Goal: Transaction & Acquisition: Subscribe to service/newsletter

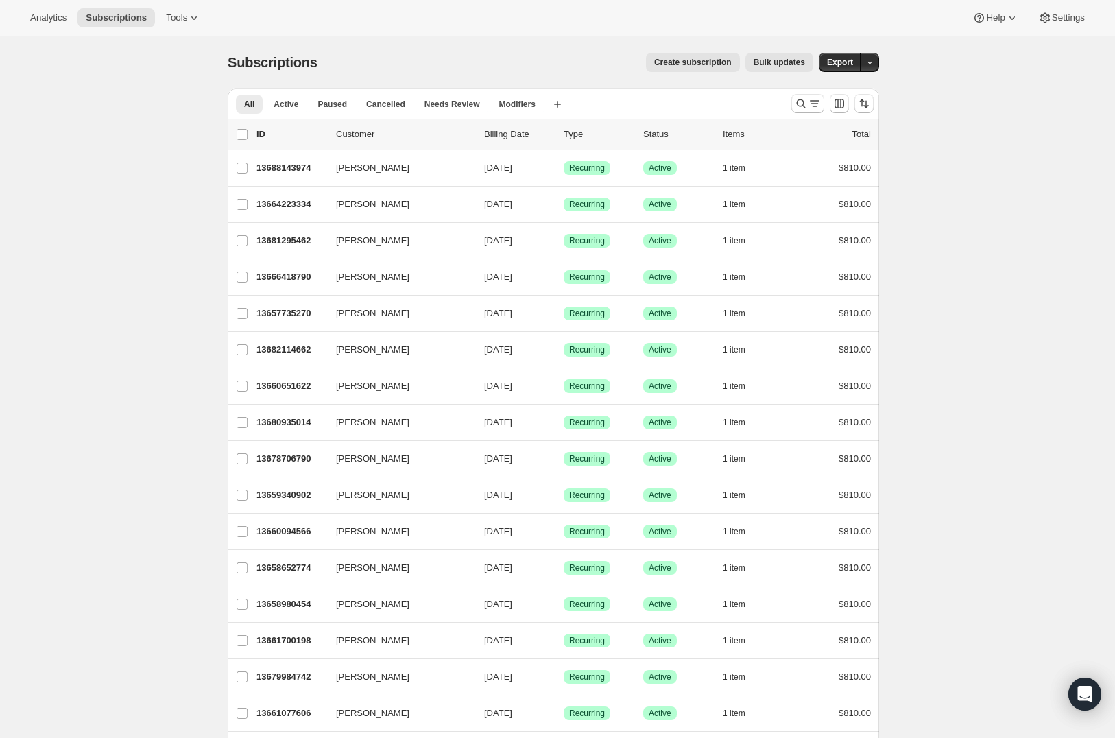
click at [692, 66] on span "Create subscription" at bounding box center [692, 62] width 77 height 11
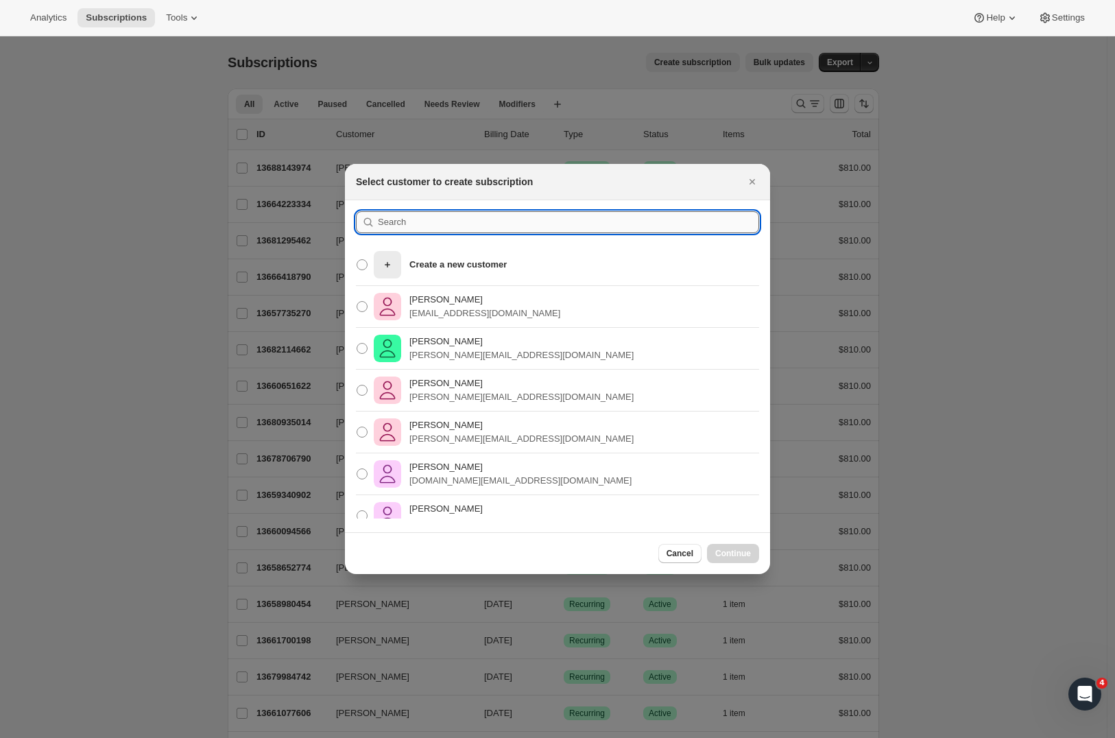
click at [410, 215] on input ":rc:" at bounding box center [568, 222] width 381 height 22
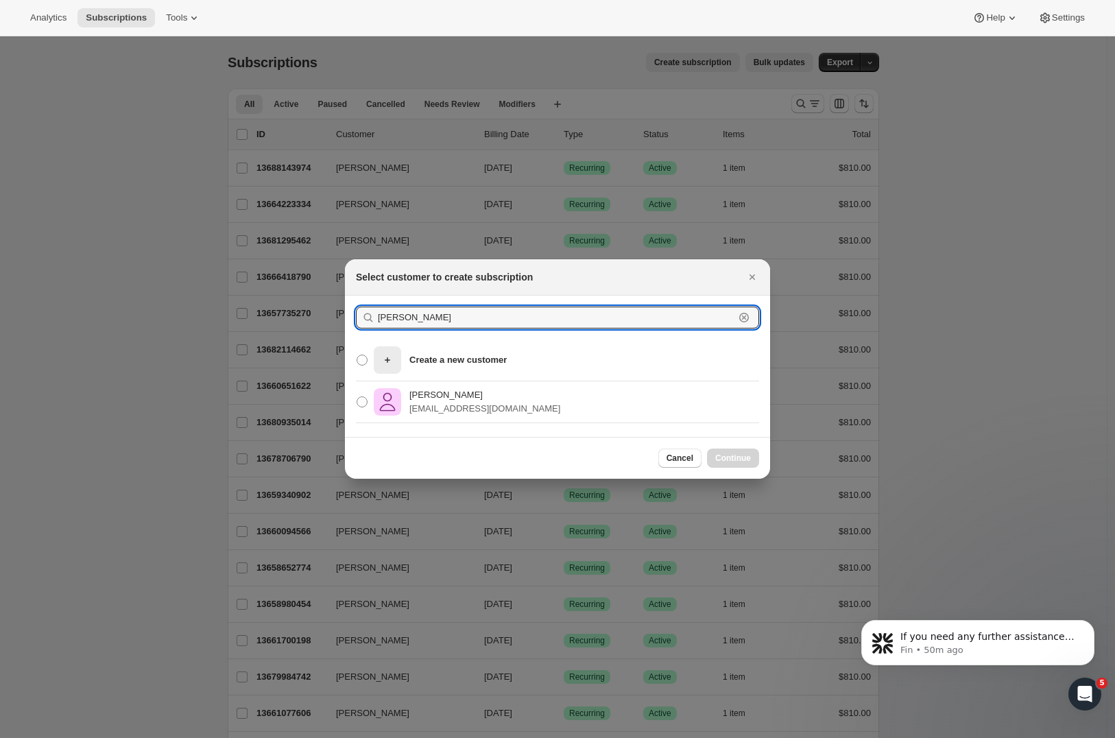
type input "Angela Neal"
drag, startPoint x: 489, startPoint y: 299, endPoint x: 361, endPoint y: 400, distance: 163.0
click at [357, 400] on span ":rc:" at bounding box center [361, 401] width 11 height 11
click at [357, 397] on input "Angela Neal r.aneal@xtra.co.nz" at bounding box center [356, 396] width 1 height 1
radio input "true"
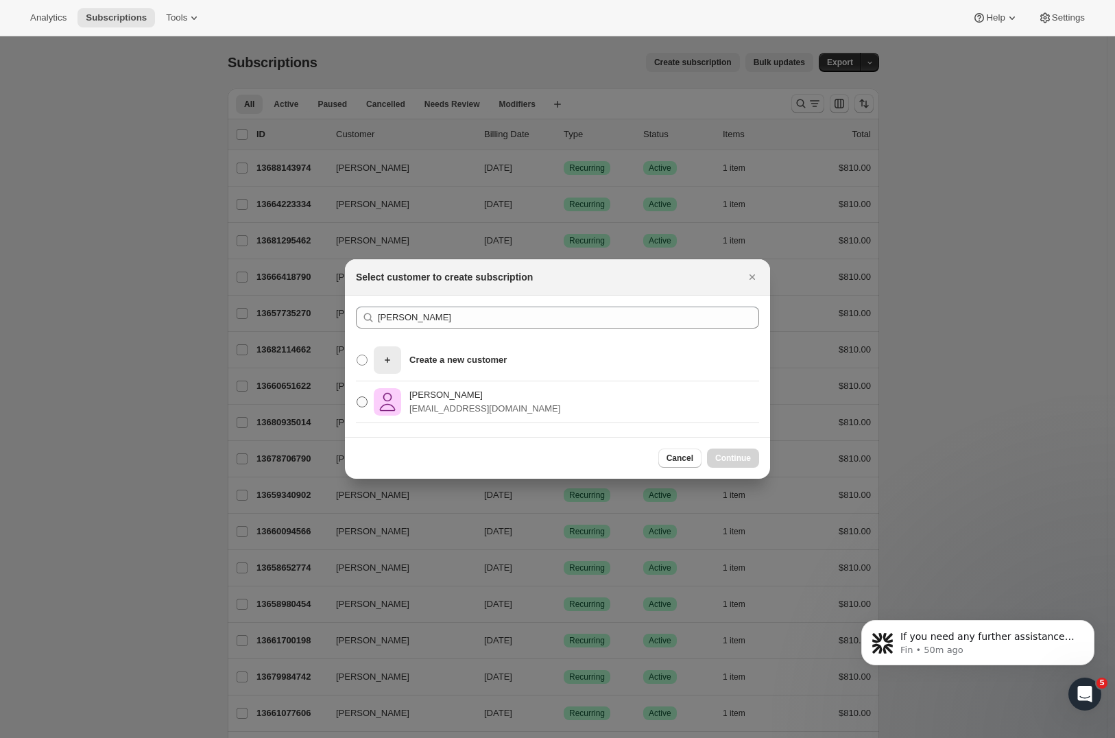
click at [363, 404] on span ":rc:" at bounding box center [361, 401] width 11 height 11
click at [357, 397] on input "Angela Neal r.aneal@xtra.co.nz" at bounding box center [356, 396] width 1 height 1
radio input "true"
click at [738, 459] on span "Continue" at bounding box center [733, 457] width 36 height 11
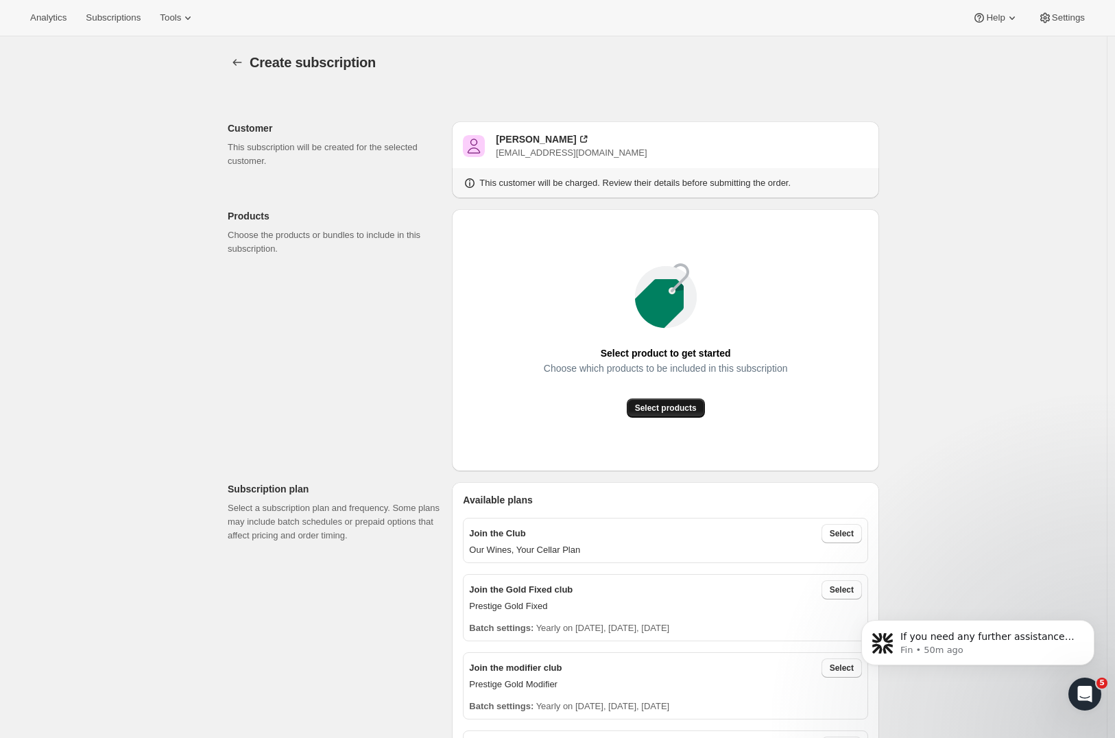
click at [679, 413] on button "Select products" at bounding box center [666, 407] width 78 height 19
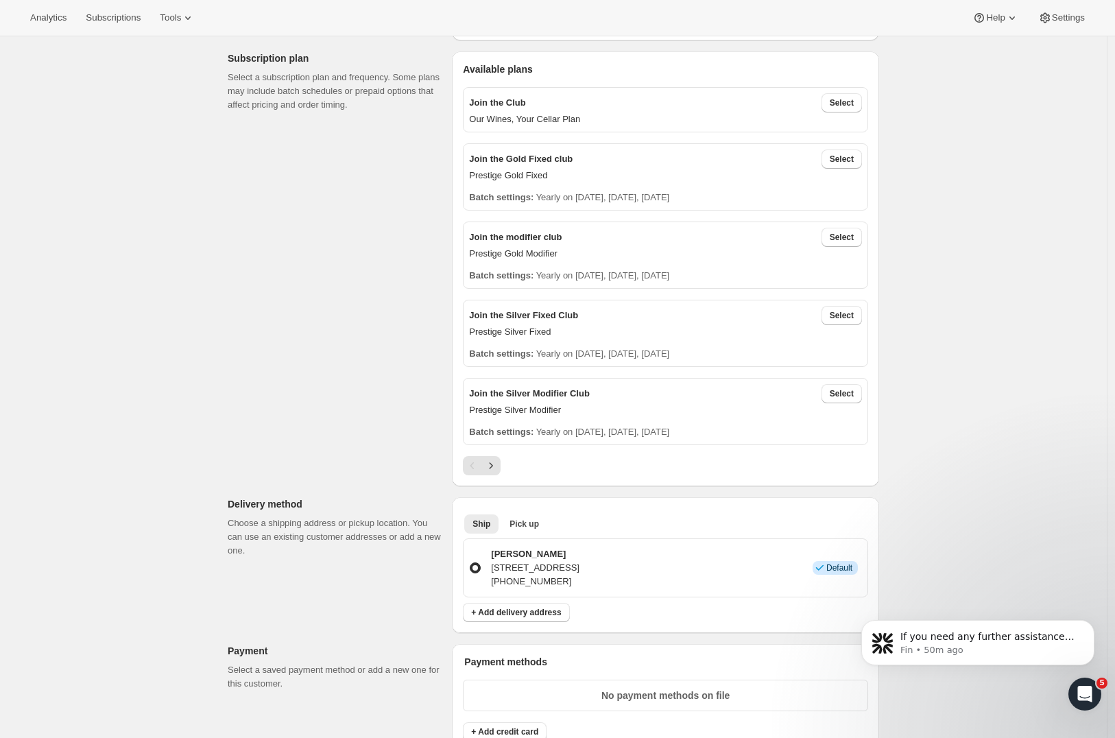
scroll to position [156, 0]
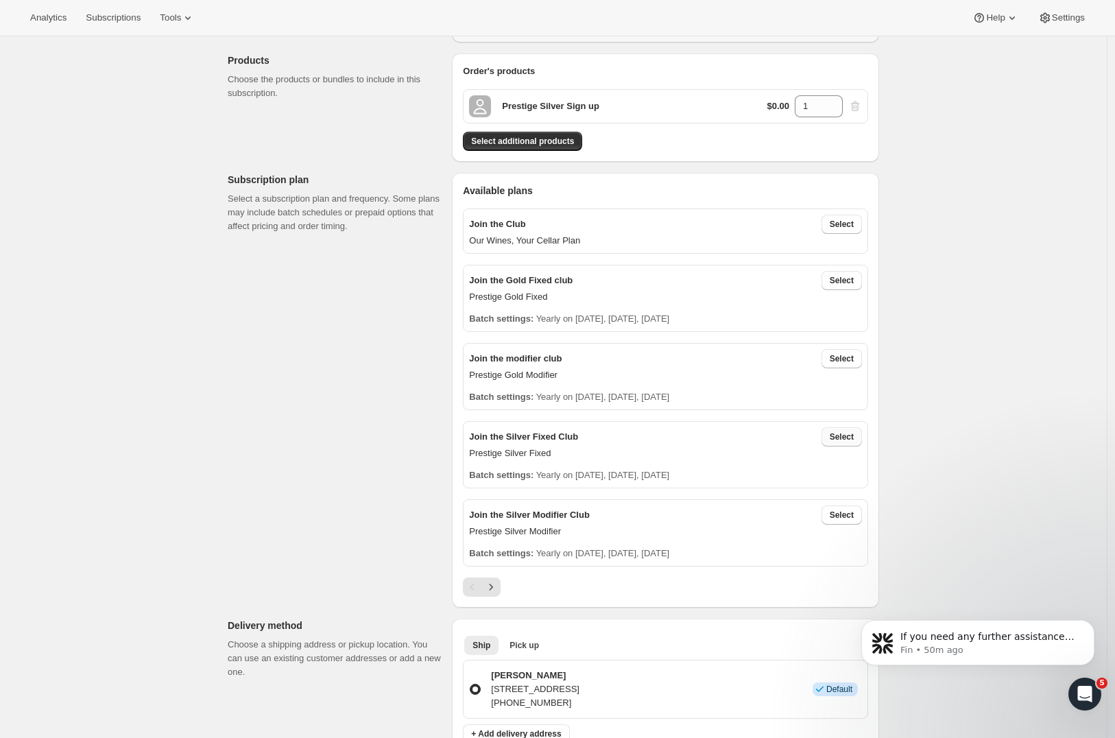
click at [853, 436] on span "Select" at bounding box center [841, 436] width 24 height 11
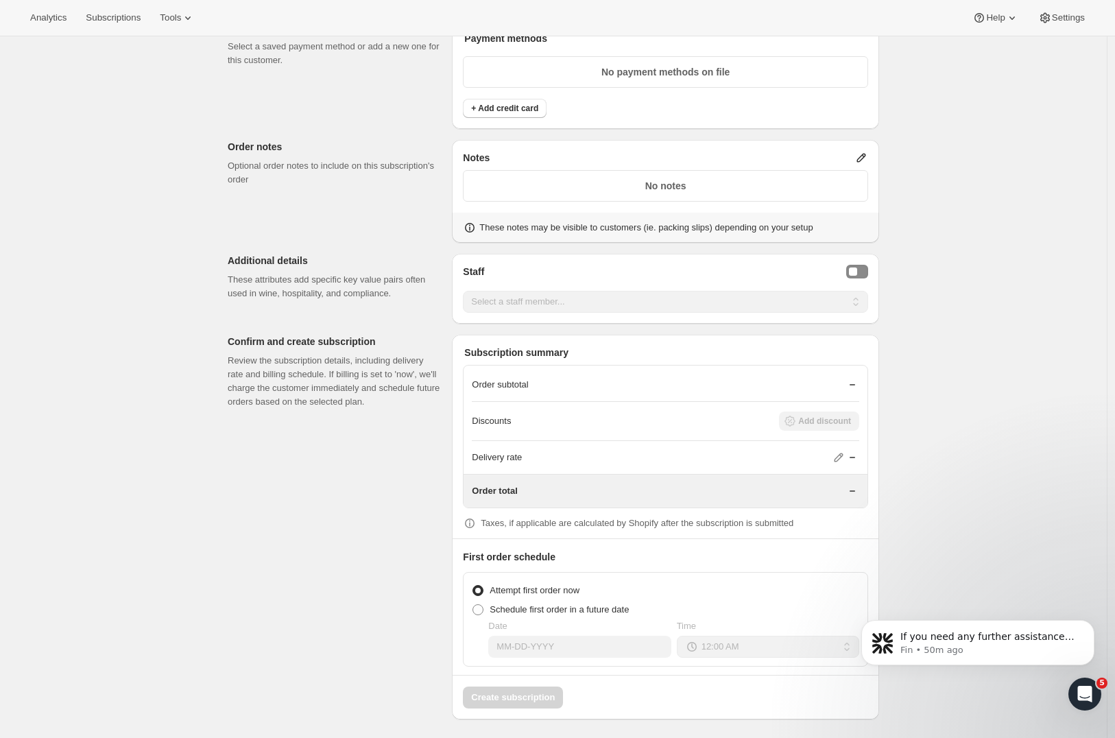
scroll to position [697, 0]
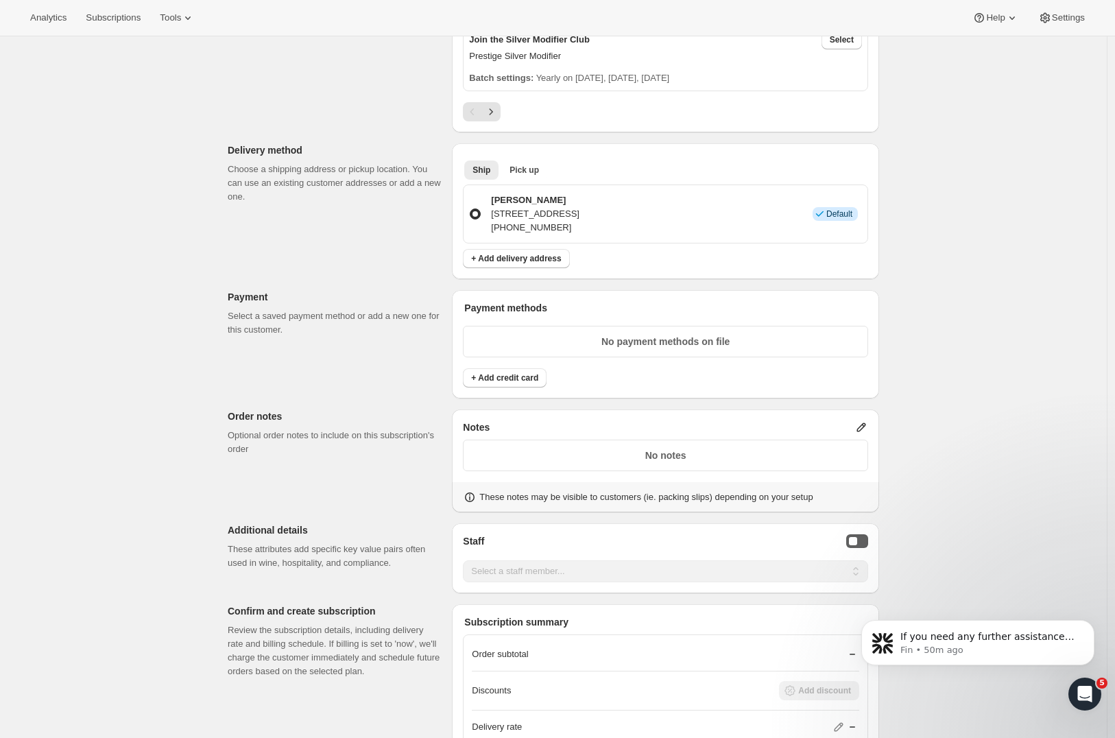
click at [858, 534] on button "Staff Selector" at bounding box center [857, 541] width 22 height 14
select select "associate-0"
click at [966, 480] on div "Create subscription. This page is ready Create subscription Customer This subsc…" at bounding box center [553, 174] width 1106 height 1671
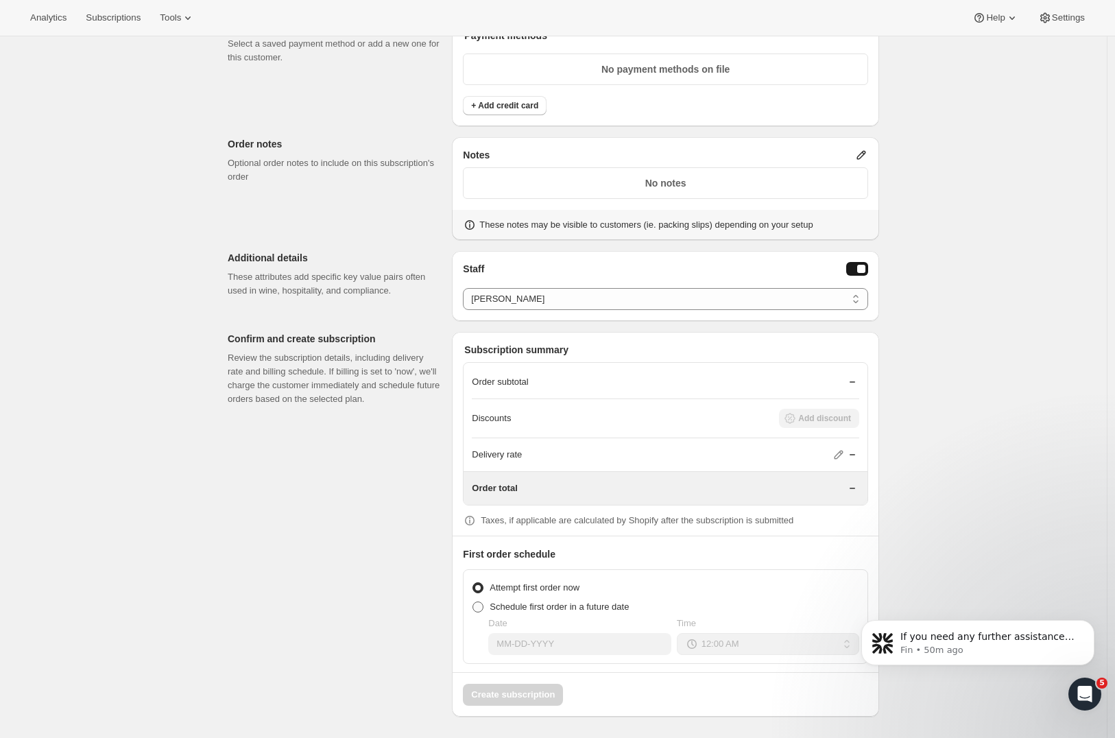
click at [483, 607] on span at bounding box center [477, 606] width 11 height 11
click at [473, 602] on input "Schedule first order in a future date" at bounding box center [472, 601] width 1 height 1
radio input "true"
click at [581, 649] on input "Date" at bounding box center [579, 644] width 182 height 22
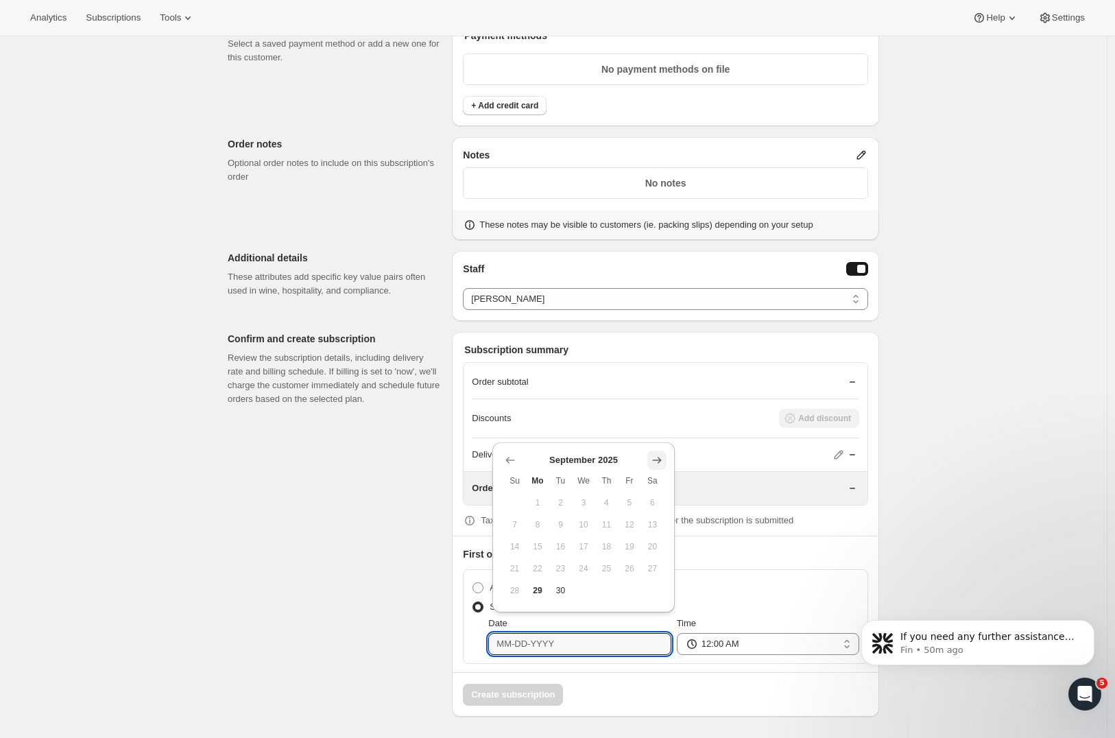
click at [661, 462] on icon "Show next month, October 2025" at bounding box center [657, 460] width 14 height 14
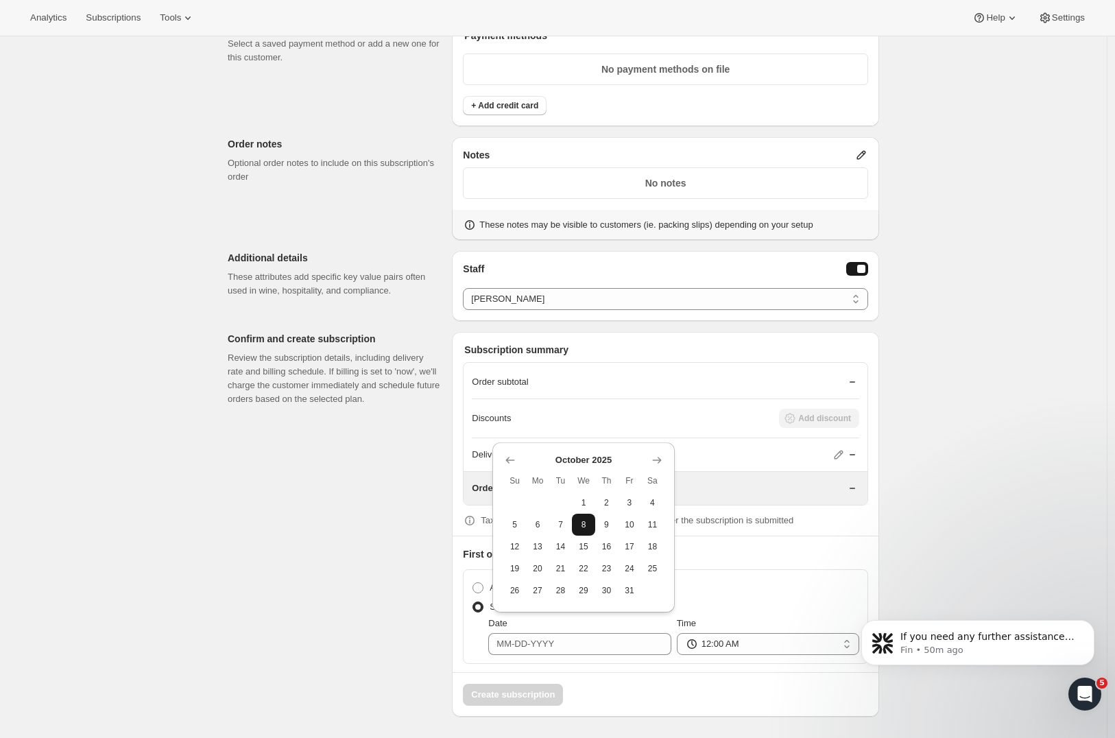
click at [583, 526] on span "8" at bounding box center [583, 524] width 12 height 11
type input "10-08-2025"
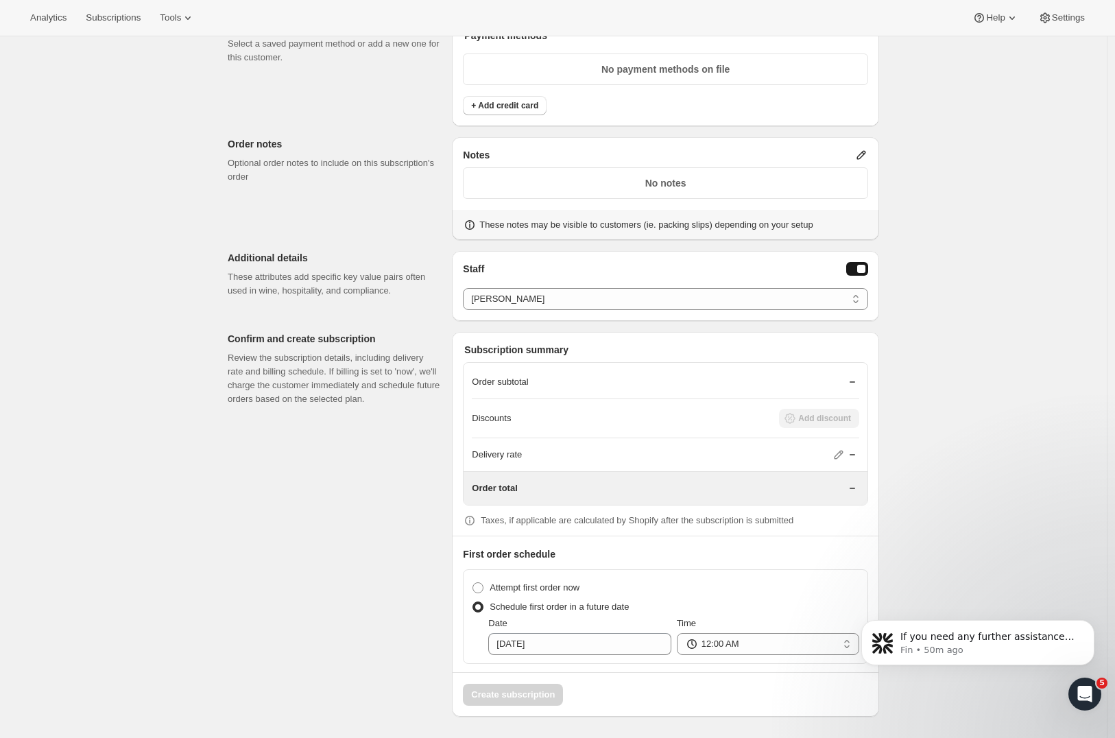
select select "08:00"
drag, startPoint x: 956, startPoint y: 555, endPoint x: 13, endPoint y: 32, distance: 1077.6
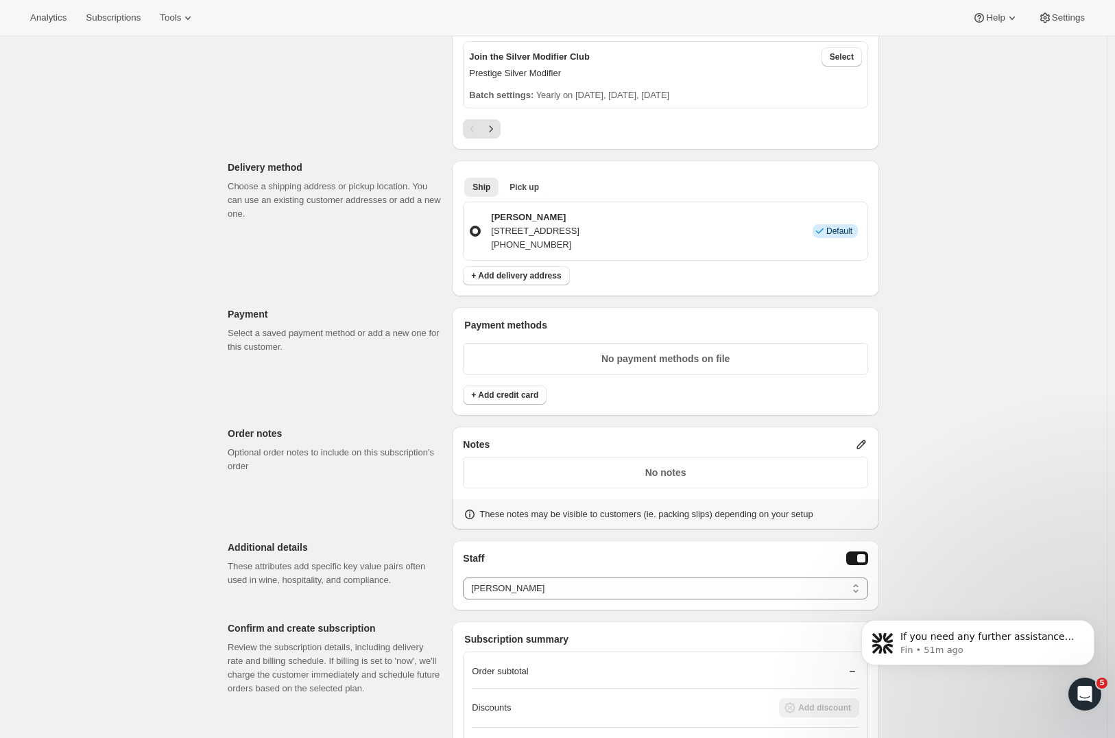
scroll to position [888, 0]
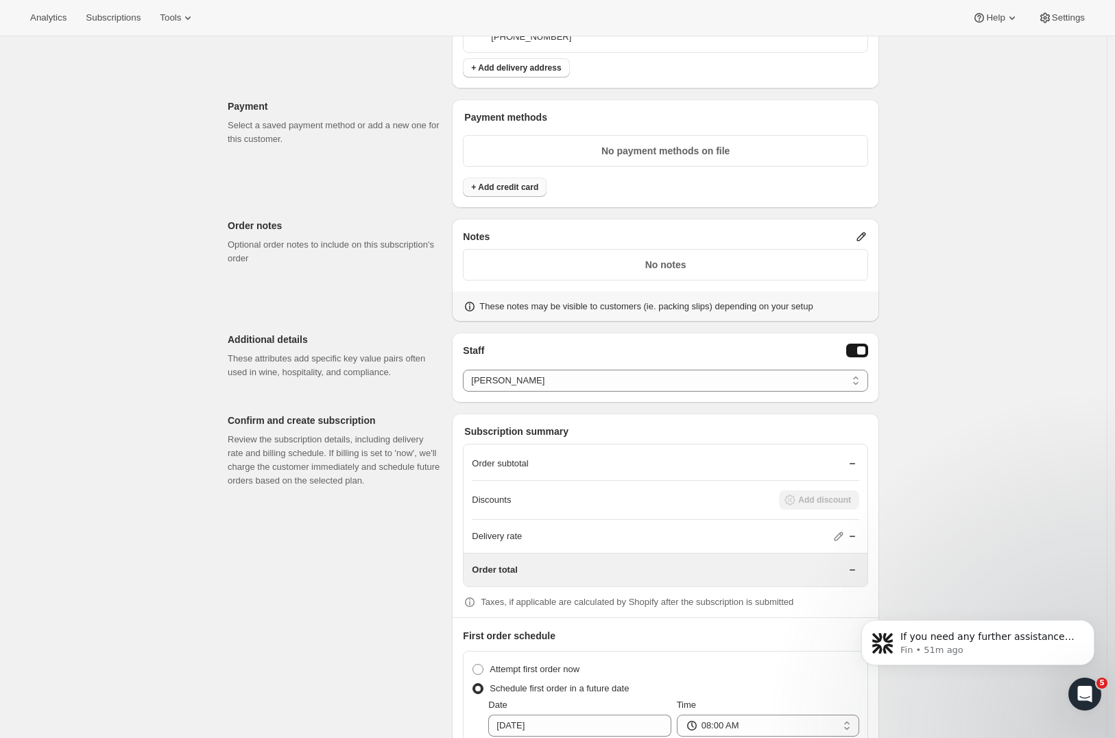
click at [501, 188] on span "+ Add credit card" at bounding box center [504, 187] width 67 height 11
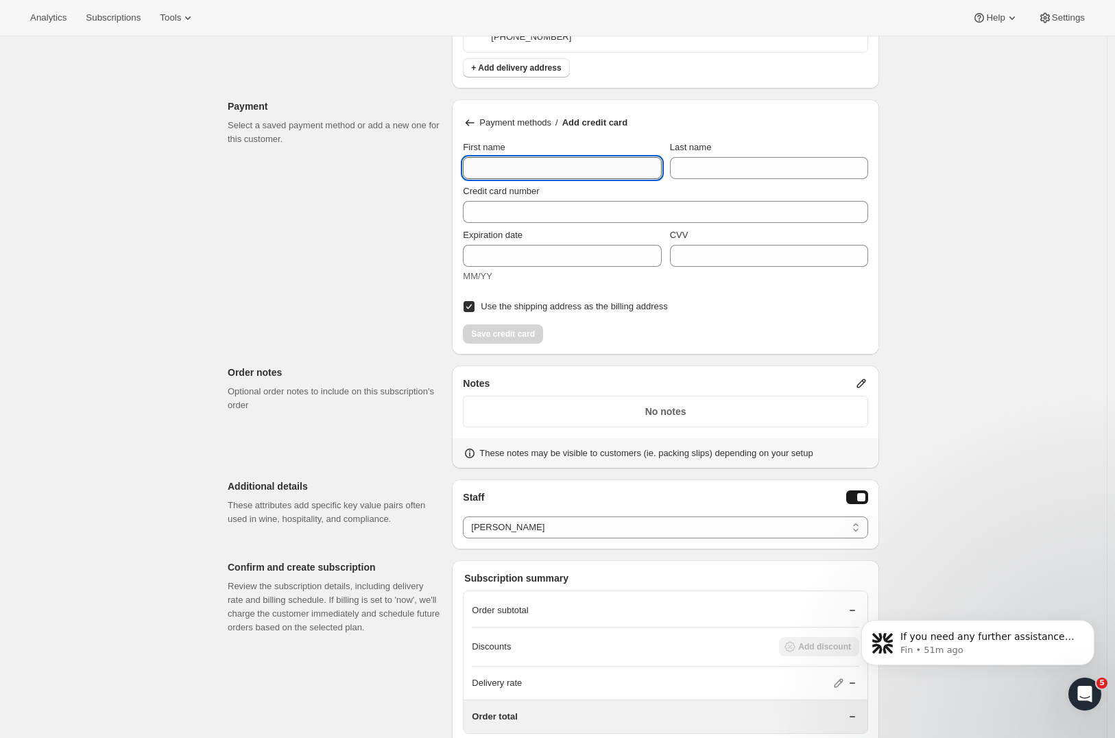
click at [491, 172] on input "First name" at bounding box center [562, 168] width 198 height 22
type input "Angela"
click at [744, 169] on input "Last name" at bounding box center [769, 168] width 198 height 22
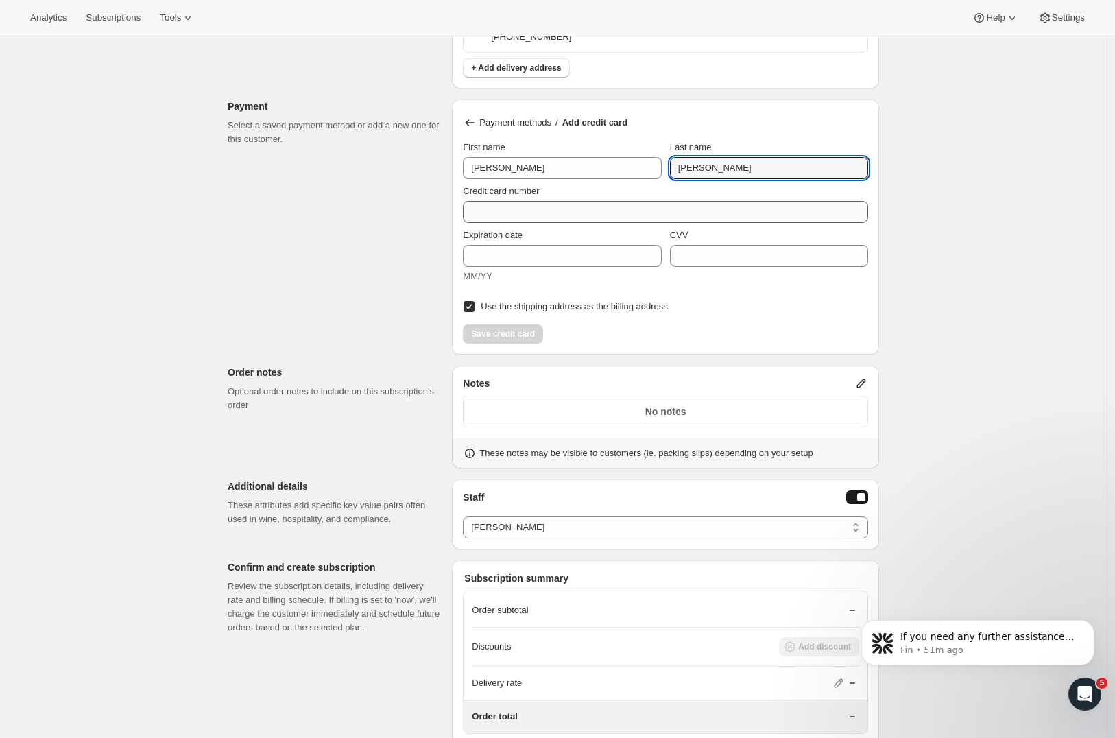
type input "Neal"
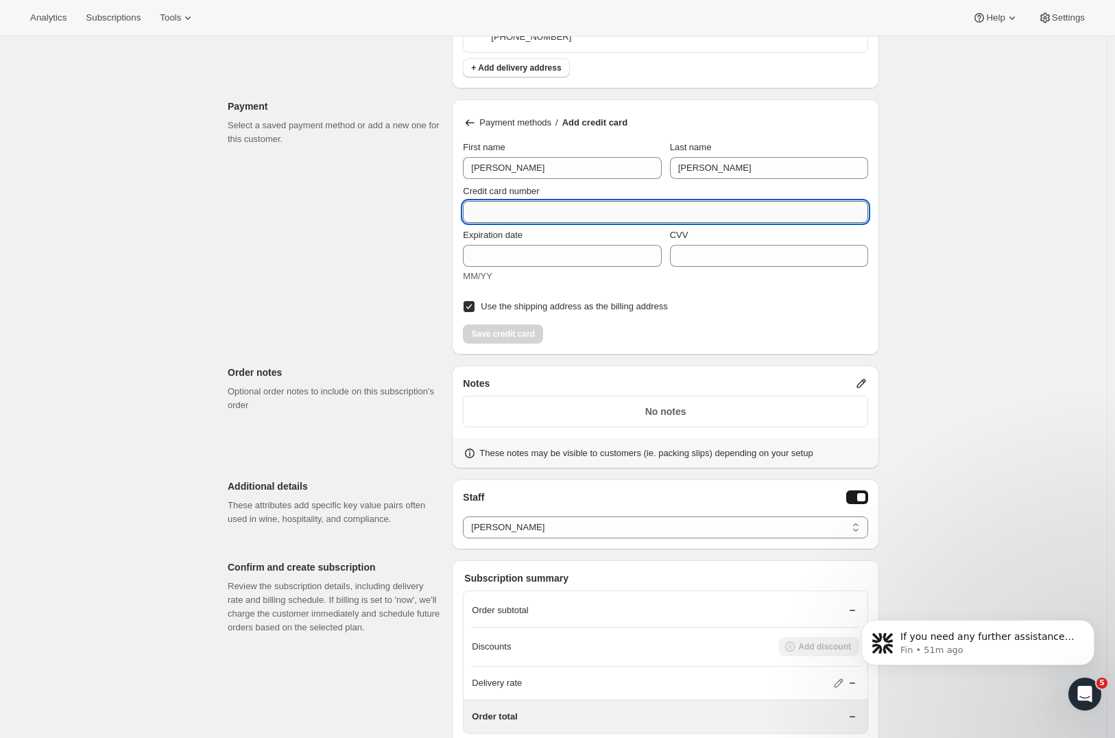
click at [570, 218] on input "Credit card number" at bounding box center [660, 212] width 394 height 22
click at [497, 212] on input "Credit card number" at bounding box center [660, 212] width 394 height 22
click at [514, 210] on input "Credit card number" at bounding box center [660, 212] width 394 height 22
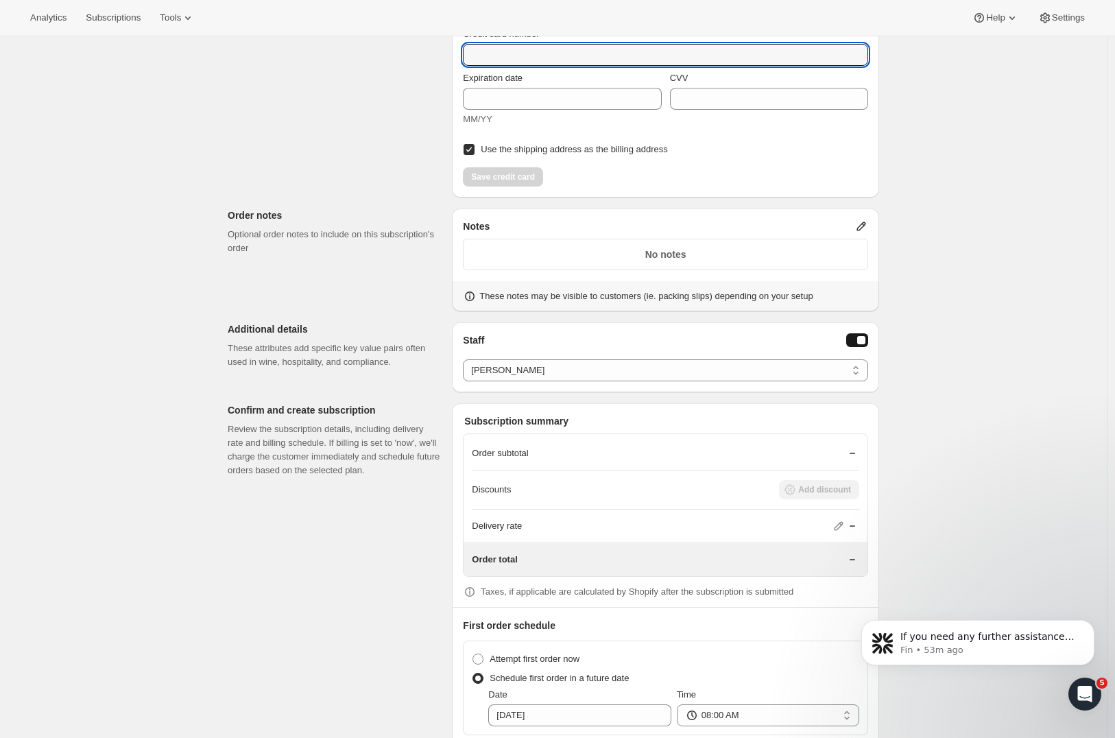
scroll to position [780, 0]
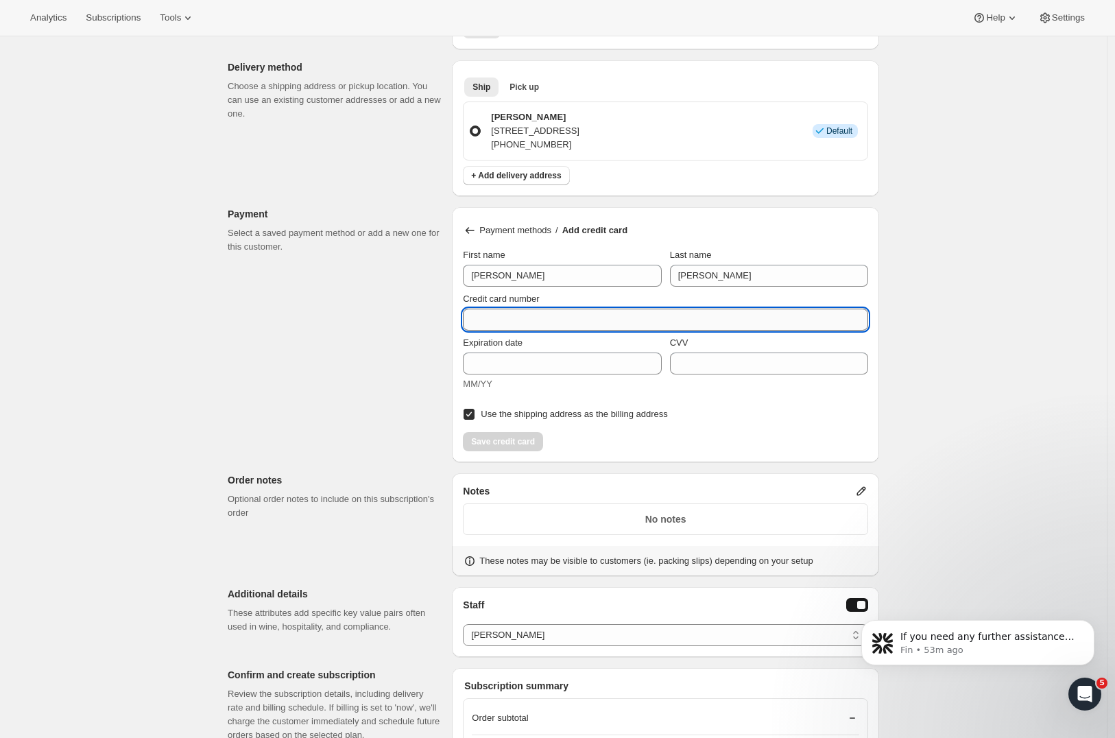
click at [488, 322] on input "Credit card number" at bounding box center [660, 319] width 394 height 22
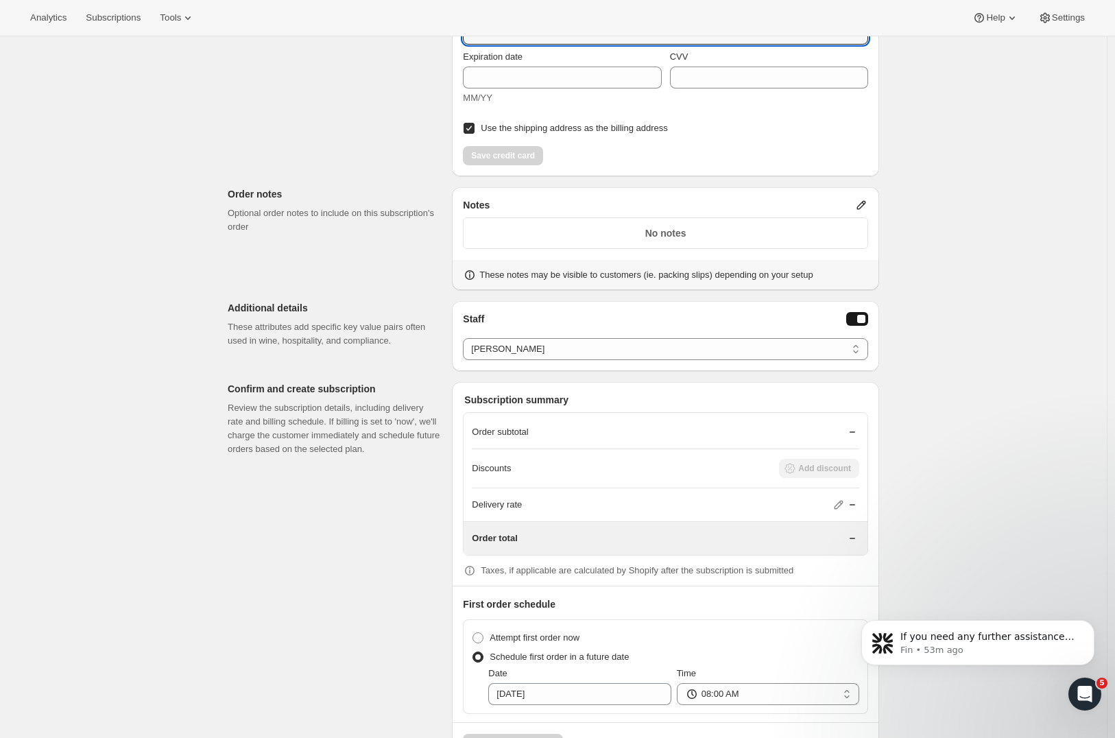
scroll to position [1041, 0]
